Goal: Check status: Check status

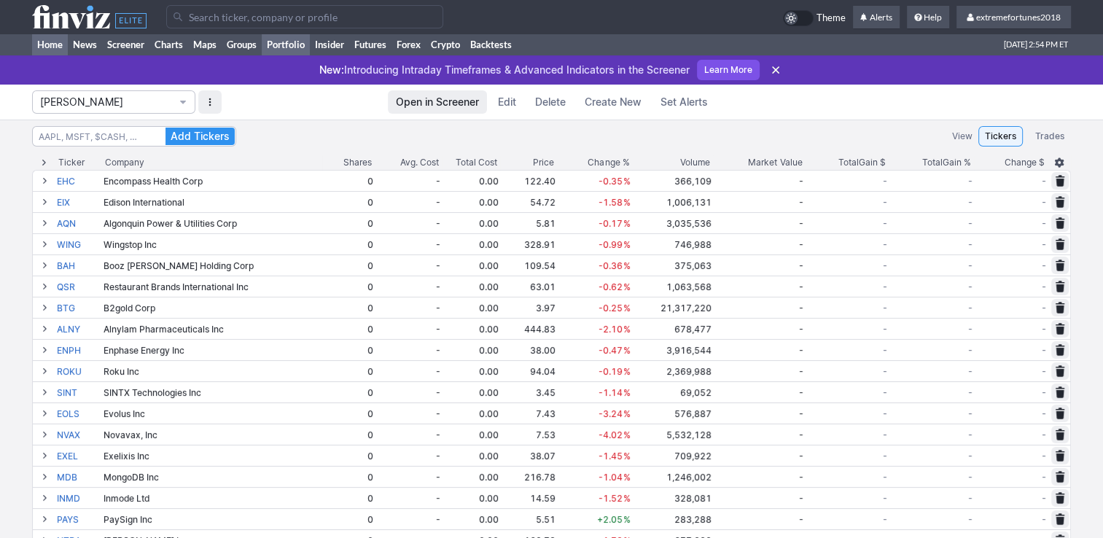
drag, startPoint x: 44, startPoint y: 45, endPoint x: 52, endPoint y: 49, distance: 8.8
click at [44, 46] on link "Home" at bounding box center [50, 45] width 36 height 22
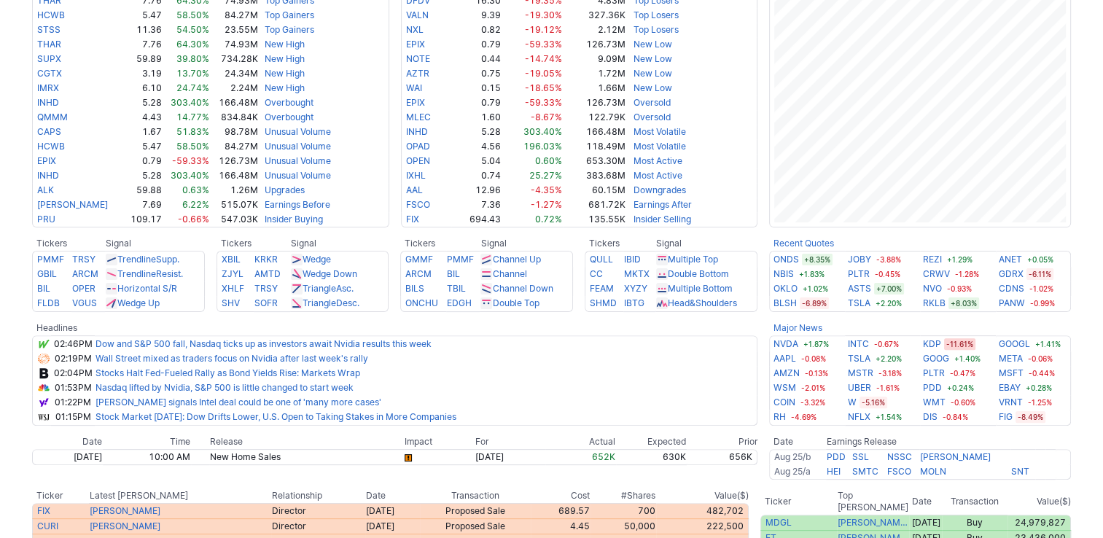
scroll to position [365, 0]
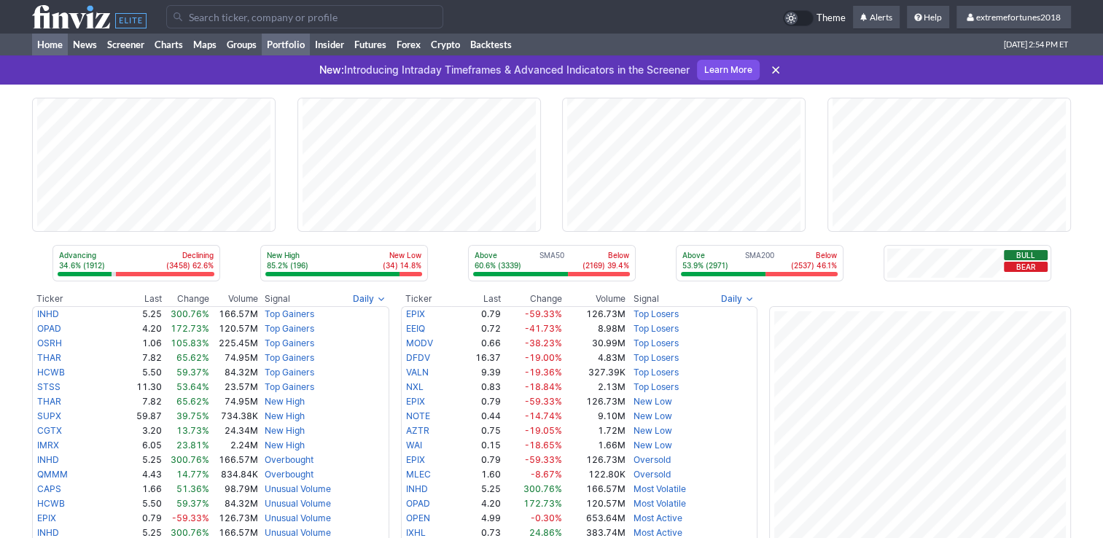
click at [289, 42] on link "Portfolio" at bounding box center [286, 45] width 48 height 22
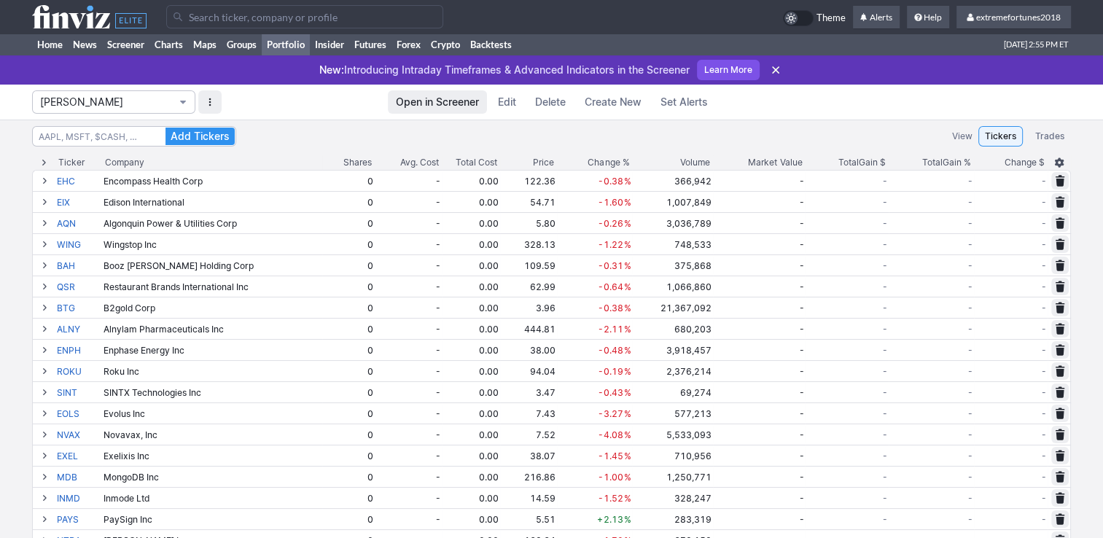
click at [122, 95] on span "[PERSON_NAME]" at bounding box center [106, 102] width 133 height 15
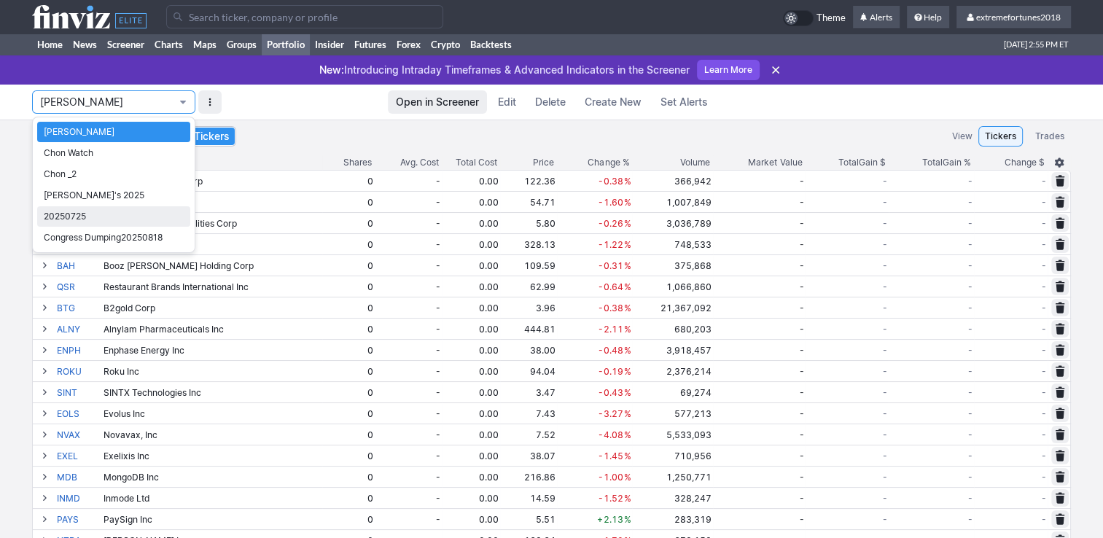
click at [80, 214] on span "20250725" at bounding box center [114, 216] width 140 height 15
